Goal: Transaction & Acquisition: Purchase product/service

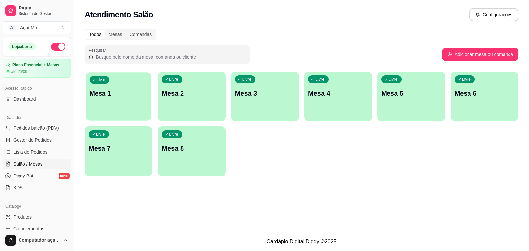
click at [120, 95] on p "Mesa 1" at bounding box center [119, 93] width 58 height 9
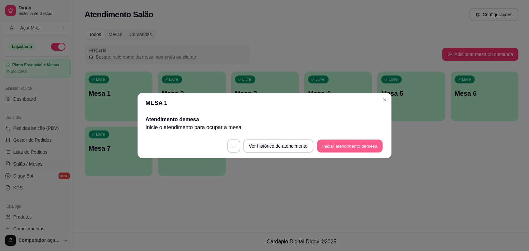
click at [349, 141] on button "Iniciar atendimento de mesa" at bounding box center [349, 146] width 65 height 13
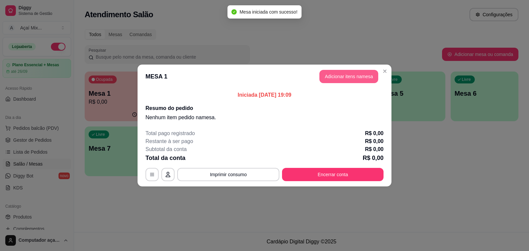
click at [355, 75] on button "Adicionar itens na mesa" at bounding box center [348, 76] width 59 height 13
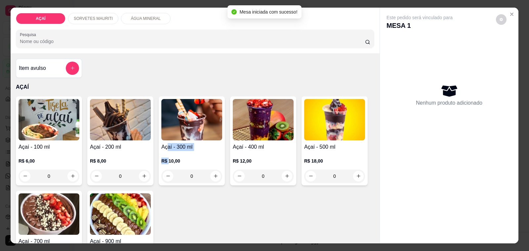
click at [166, 147] on div "Açaí - 300 ml R$ 10,00 0" at bounding box center [192, 140] width 66 height 89
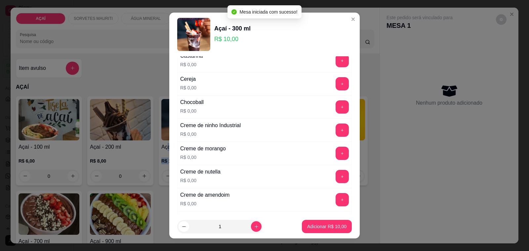
scroll to position [124, 0]
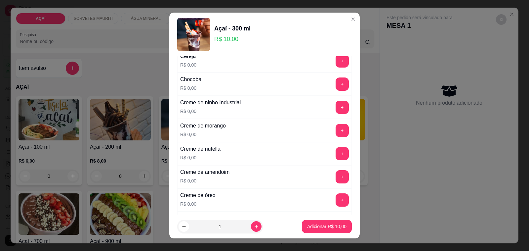
click at [333, 133] on div "+" at bounding box center [342, 130] width 19 height 13
click at [336, 133] on button "+" at bounding box center [342, 130] width 13 height 13
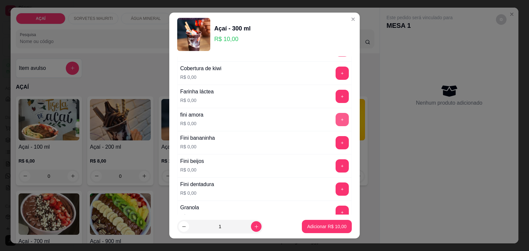
scroll to position [413, 0]
click at [336, 168] on button "+" at bounding box center [342, 164] width 13 height 13
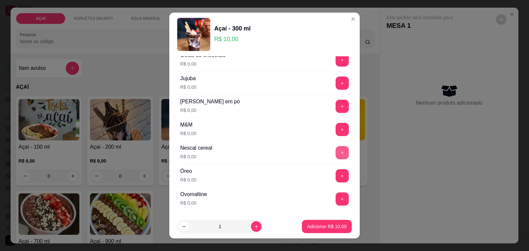
scroll to position [620, 0]
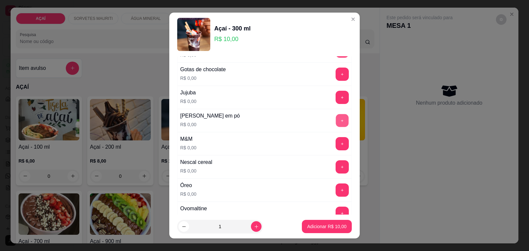
click at [336, 127] on button "+" at bounding box center [342, 120] width 13 height 13
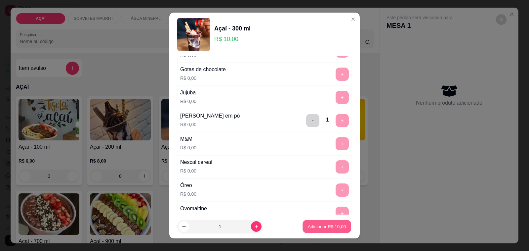
click at [328, 223] on button "Adicionar R$ 10,00" at bounding box center [327, 226] width 49 height 13
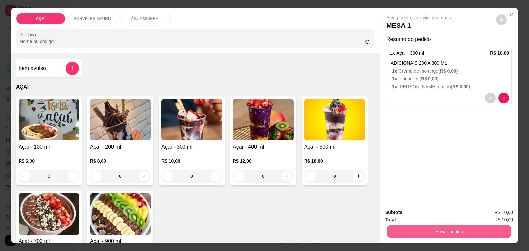
click at [403, 228] on button "Enviar pedido" at bounding box center [449, 231] width 124 height 13
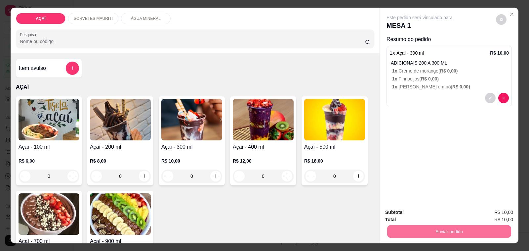
click at [409, 211] on button "Não registrar e enviar pedido" at bounding box center [426, 212] width 69 height 13
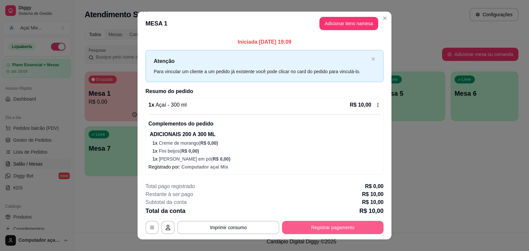
click at [376, 226] on button "Registrar pagamento" at bounding box center [333, 227] width 102 height 13
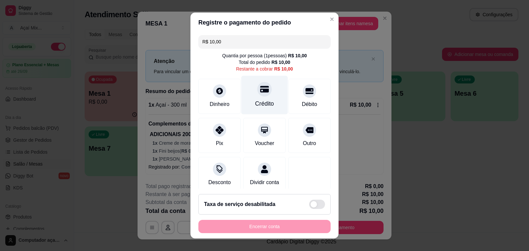
click at [255, 104] on div "Crédito" at bounding box center [264, 103] width 19 height 9
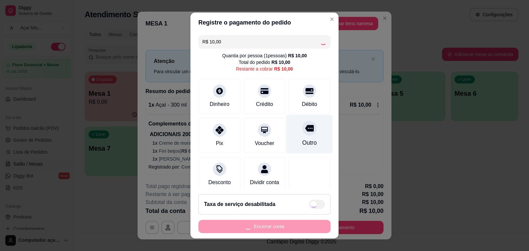
type input "R$ 0,00"
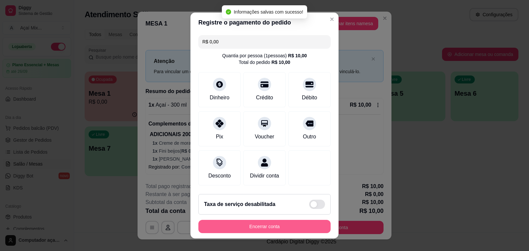
click at [283, 225] on button "Encerrar conta" at bounding box center [264, 226] width 132 height 13
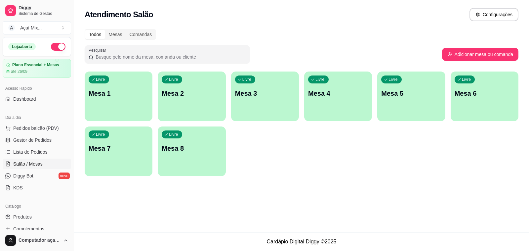
click at [131, 109] on div "Livre Mesa 1" at bounding box center [119, 92] width 68 height 42
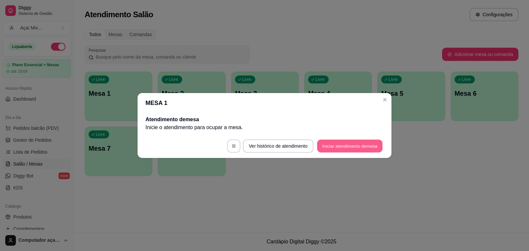
click at [367, 149] on button "Iniciar atendimento de mesa" at bounding box center [349, 146] width 65 height 13
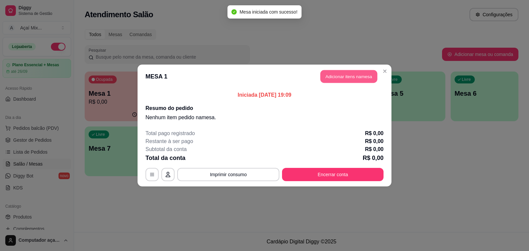
click at [323, 78] on button "Adicionar itens na mesa" at bounding box center [348, 76] width 57 height 13
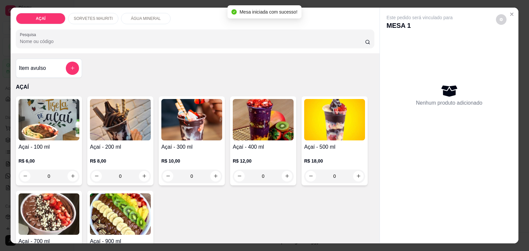
click at [237, 109] on img at bounding box center [263, 119] width 61 height 41
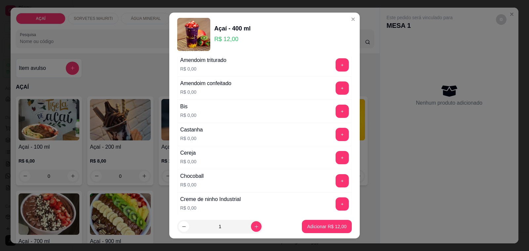
scroll to position [41, 0]
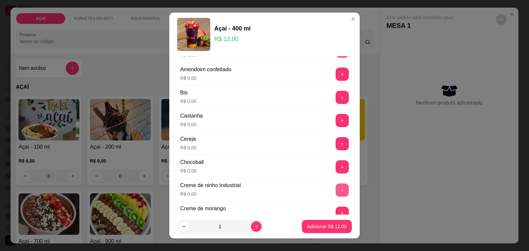
click at [336, 188] on button "+" at bounding box center [342, 189] width 13 height 13
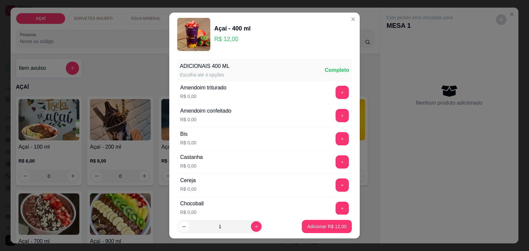
scroll to position [124, 0]
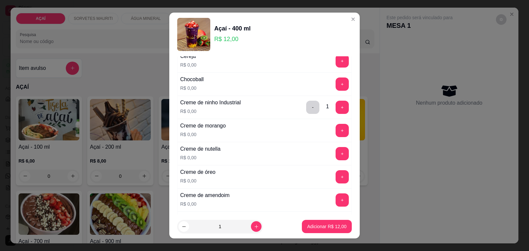
click at [324, 140] on div "Creme de morango R$ 0,00 +" at bounding box center [264, 130] width 175 height 23
click at [336, 150] on button "+" at bounding box center [342, 153] width 13 height 13
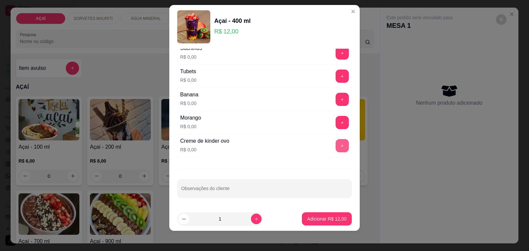
scroll to position [9, 0]
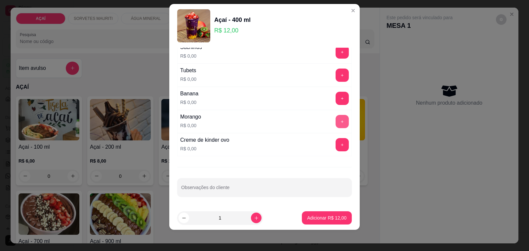
click at [336, 116] on button "+" at bounding box center [342, 121] width 13 height 13
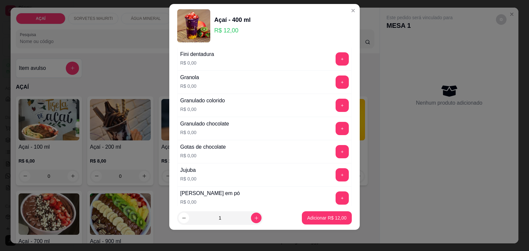
scroll to position [517, 0]
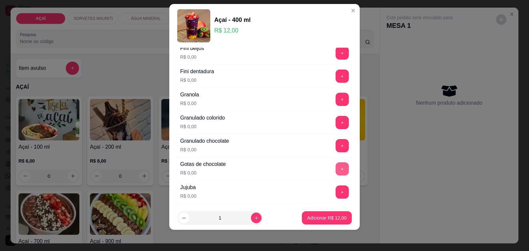
click at [336, 166] on button "+" at bounding box center [342, 168] width 13 height 13
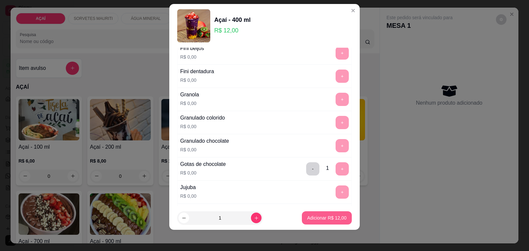
click at [328, 216] on p "Adicionar R$ 12,00" at bounding box center [326, 217] width 39 height 7
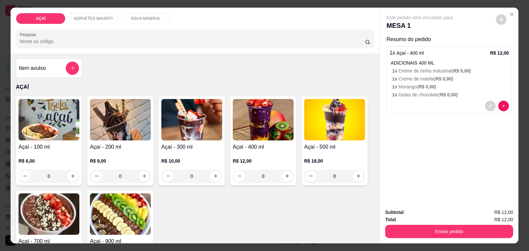
drag, startPoint x: 202, startPoint y: 141, endPoint x: 201, endPoint y: 138, distance: 3.6
click at [201, 138] on div "Açaí - 300 ml R$ 10,00 0" at bounding box center [192, 140] width 66 height 89
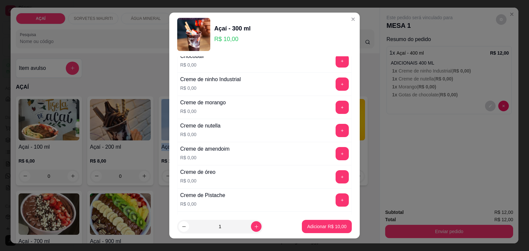
scroll to position [165, 0]
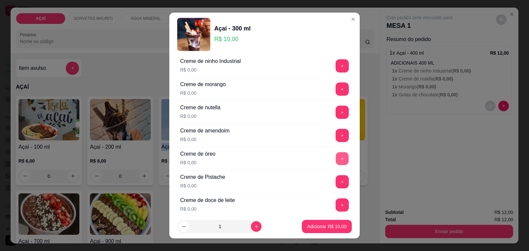
click at [336, 161] on button "+" at bounding box center [342, 158] width 13 height 13
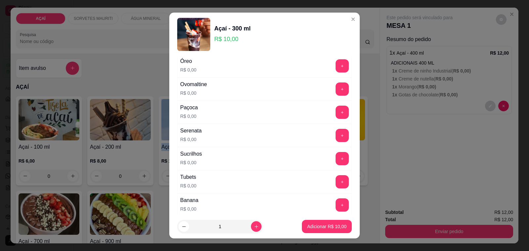
scroll to position [847, 0]
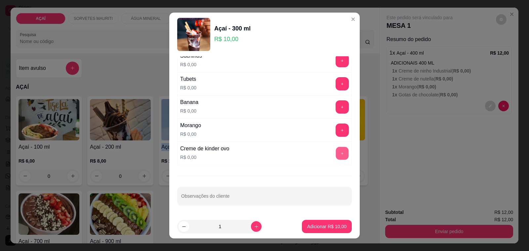
click at [336, 156] on button "+" at bounding box center [342, 153] width 13 height 13
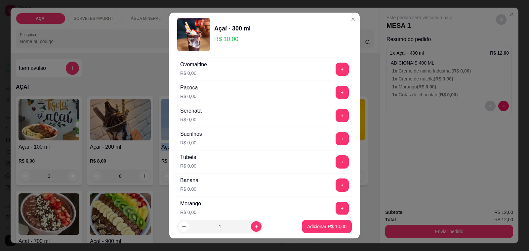
scroll to position [765, 0]
click at [336, 98] on button "+" at bounding box center [342, 91] width 13 height 13
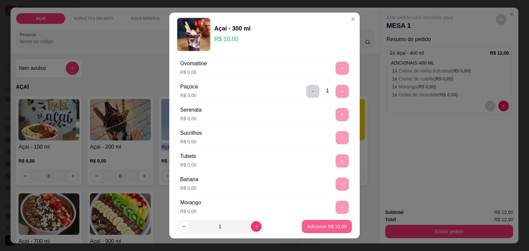
click at [327, 220] on button "Adicionar R$ 10,00" at bounding box center [327, 226] width 50 height 13
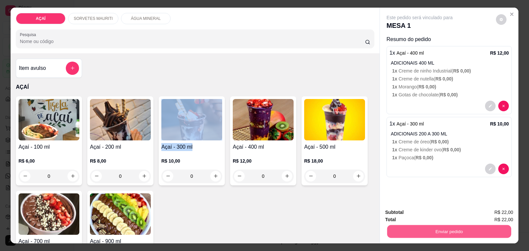
click at [397, 226] on button "Enviar pedido" at bounding box center [449, 231] width 124 height 13
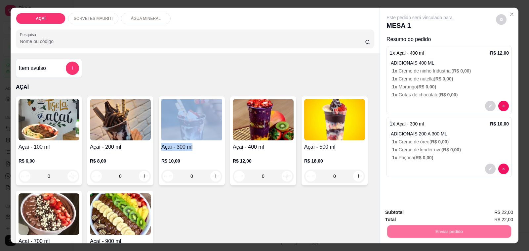
click at [402, 208] on button "Não registrar e enviar pedido" at bounding box center [426, 212] width 69 height 13
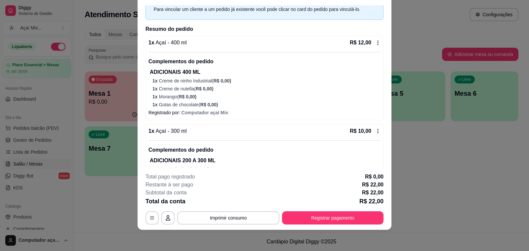
scroll to position [26, 0]
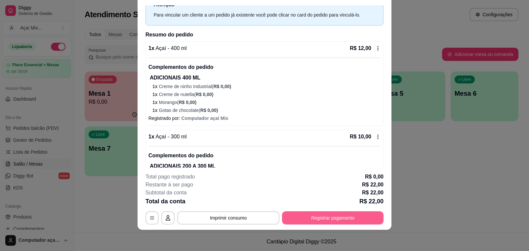
click at [316, 216] on button "Registrar pagamento" at bounding box center [333, 217] width 102 height 13
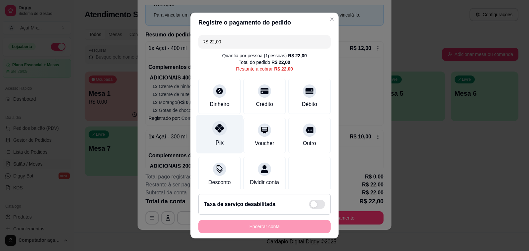
click at [216, 128] on icon at bounding box center [219, 128] width 9 height 9
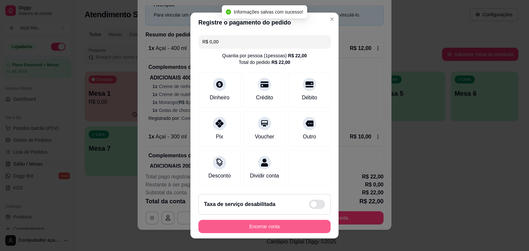
type input "R$ 0,00"
click at [293, 230] on button "Encerrar conta" at bounding box center [264, 226] width 128 height 13
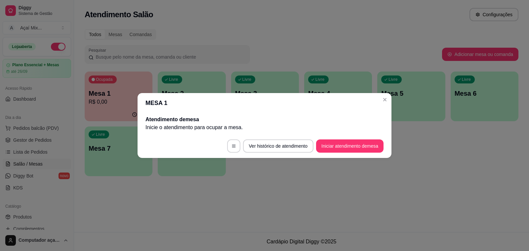
scroll to position [0, 0]
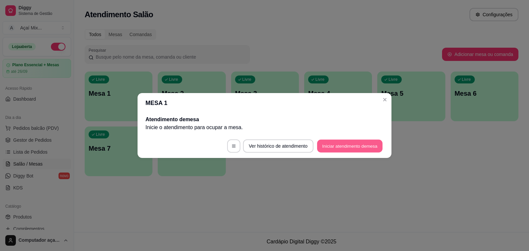
click at [347, 141] on button "Iniciar atendimento de mesa" at bounding box center [349, 146] width 65 height 13
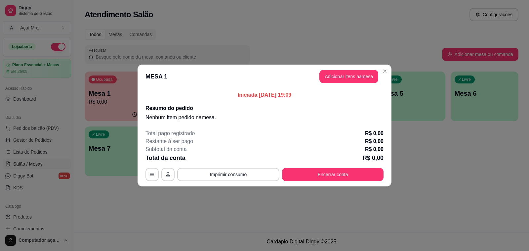
click at [362, 68] on header "MESA 1 Adicionar itens na mesa" at bounding box center [265, 76] width 254 height 24
click at [361, 79] on button "Adicionar itens na mesa" at bounding box center [348, 76] width 59 height 13
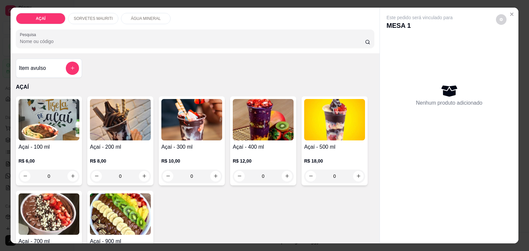
click at [111, 147] on h4 "Açaí - 200 ml" at bounding box center [120, 147] width 61 height 8
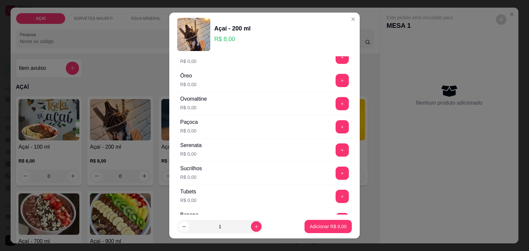
scroll to position [744, 0]
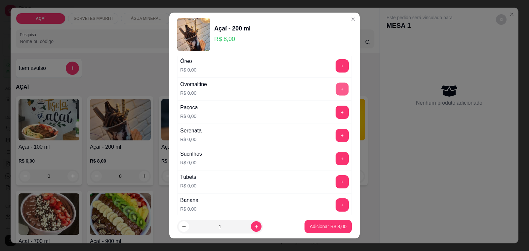
click at [336, 95] on button "+" at bounding box center [342, 89] width 13 height 13
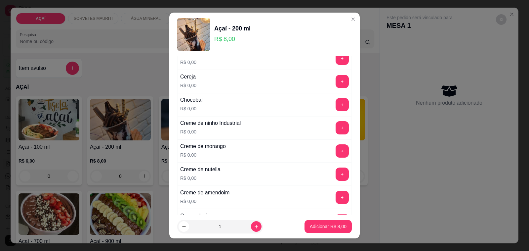
scroll to position [62, 0]
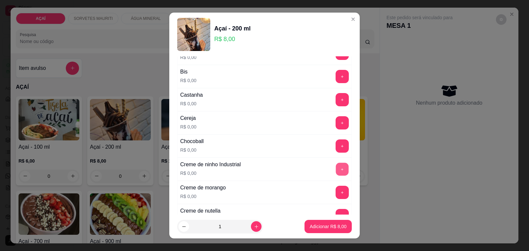
click at [336, 170] on button "+" at bounding box center [342, 169] width 13 height 13
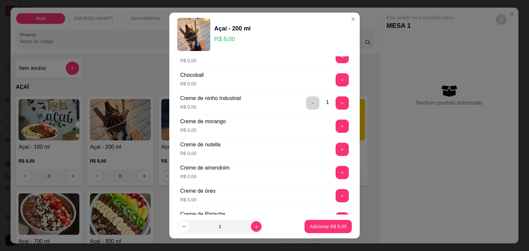
scroll to position [103, 0]
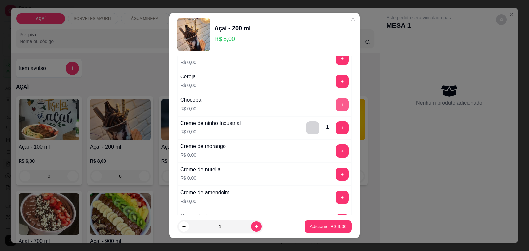
click at [336, 100] on button "+" at bounding box center [342, 104] width 13 height 13
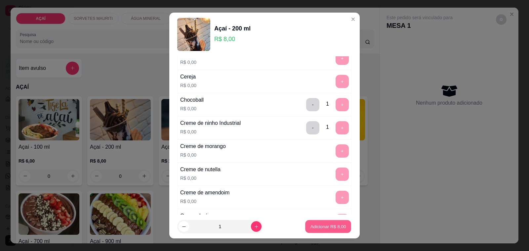
click at [310, 226] on p "Adicionar R$ 8,00" at bounding box center [328, 226] width 36 height 6
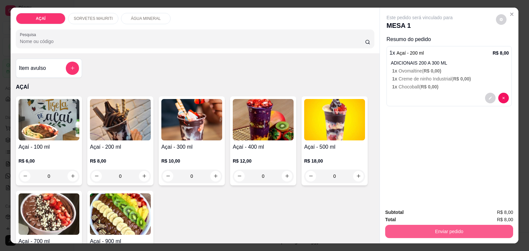
click at [478, 225] on button "Enviar pedido" at bounding box center [449, 231] width 128 height 13
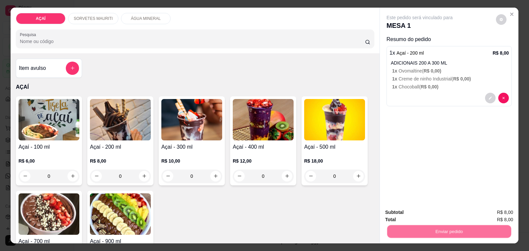
click at [420, 212] on button "Não registrar e enviar pedido" at bounding box center [426, 212] width 67 height 12
